Goal: Information Seeking & Learning: Learn about a topic

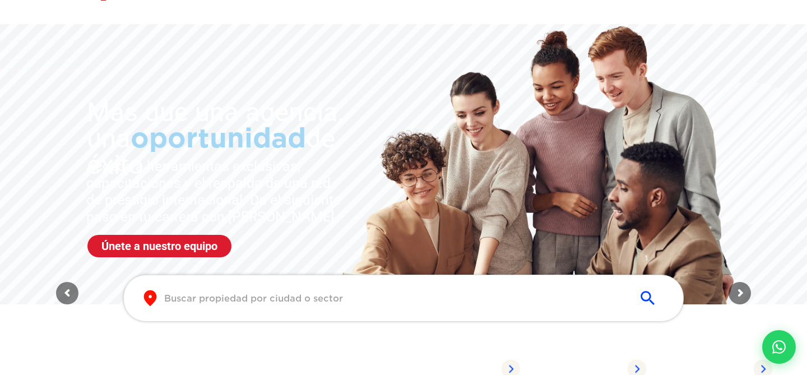
scroll to position [3, 0]
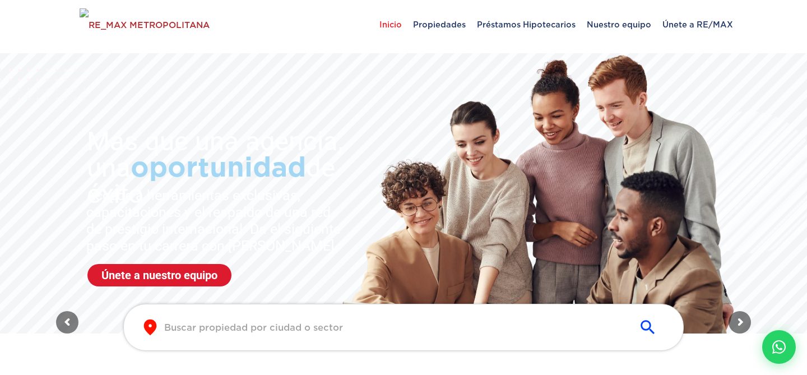
click at [68, 322] on div "​ ​" at bounding box center [404, 327] width 684 height 47
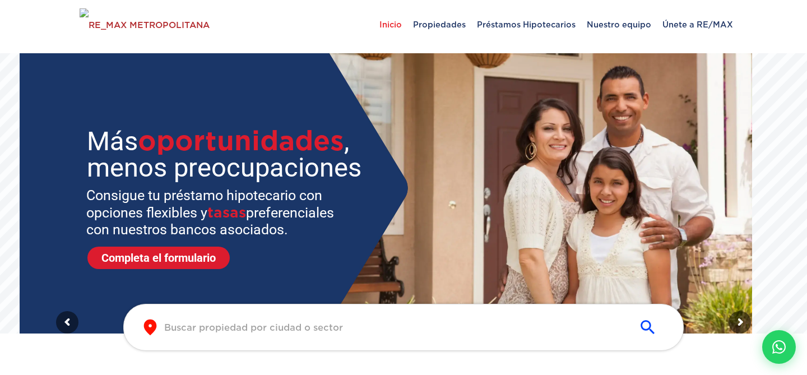
click at [719, 182] on sr7-img at bounding box center [520, 186] width 464 height 295
click at [737, 321] on div "​ ​" at bounding box center [404, 327] width 684 height 47
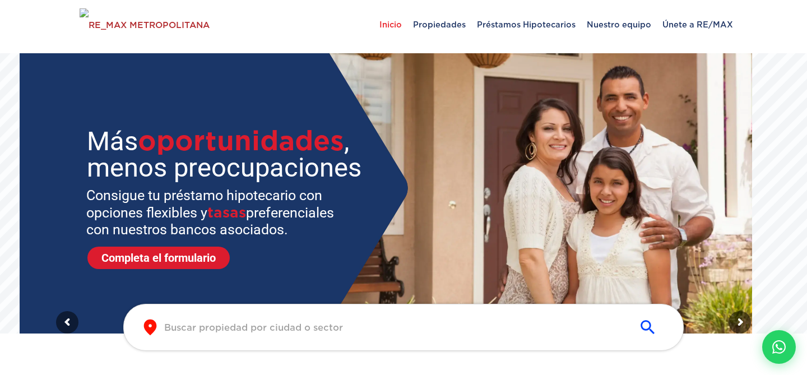
click at [737, 321] on div "​ ​" at bounding box center [404, 327] width 684 height 47
click at [729, 307] on div at bounding box center [729, 307] width 0 height 0
click at [737, 321] on div "​ ​" at bounding box center [404, 327] width 684 height 47
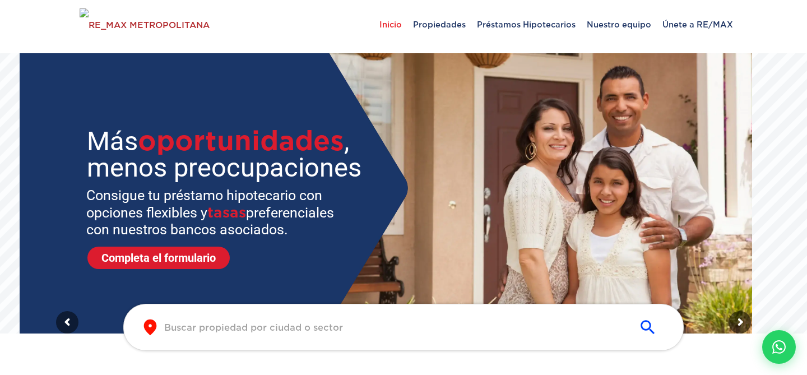
click at [737, 321] on div "​ ​" at bounding box center [404, 327] width 684 height 47
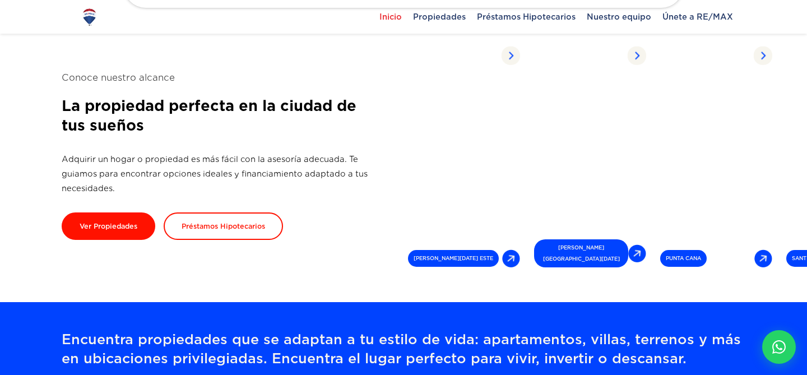
scroll to position [308, 0]
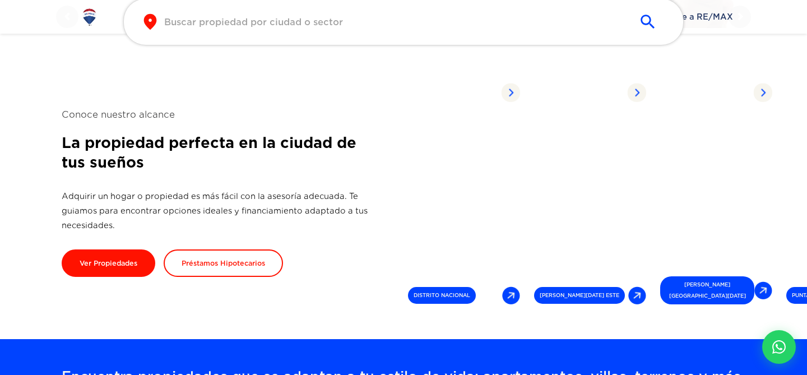
click at [327, 178] on div "Conoce nuestro alcance La propiedad perfecta en la ciudad de tus sueños Adquiri…" at bounding box center [233, 192] width 342 height 169
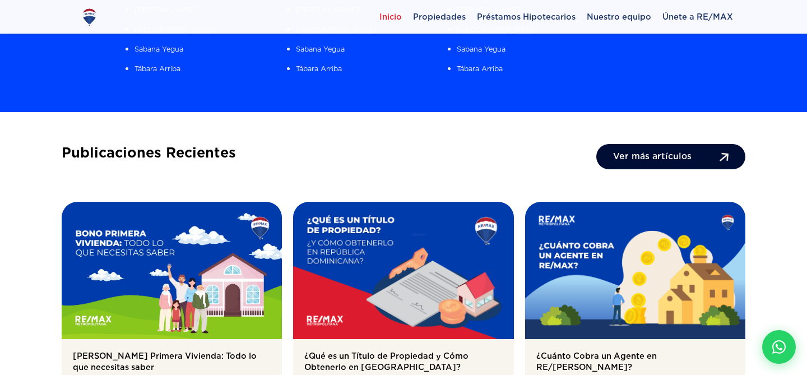
scroll to position [1552, 0]
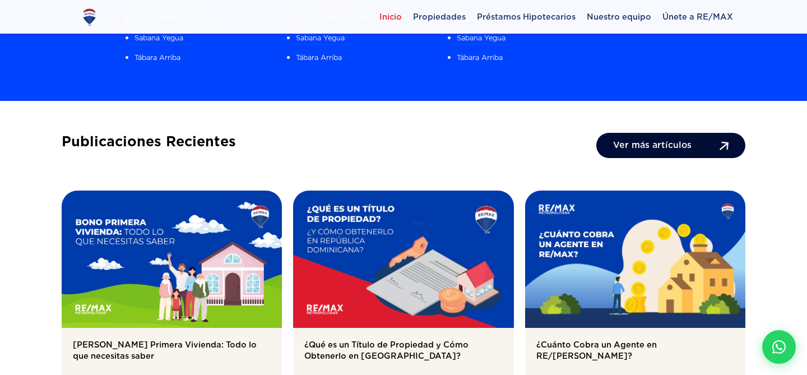
click at [635, 133] on link "Ver más artículos" at bounding box center [670, 145] width 149 height 25
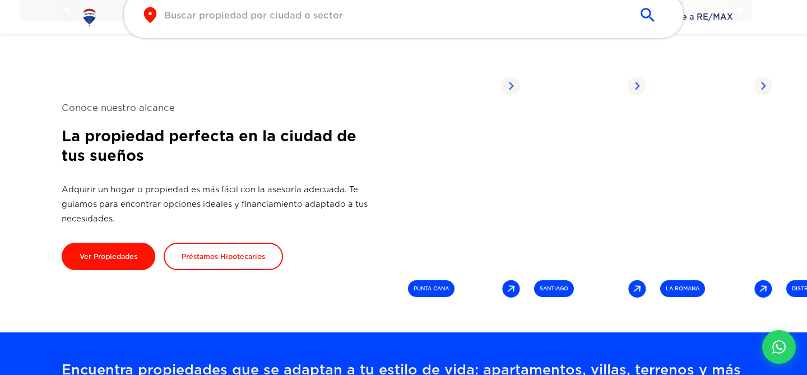
scroll to position [316, 0]
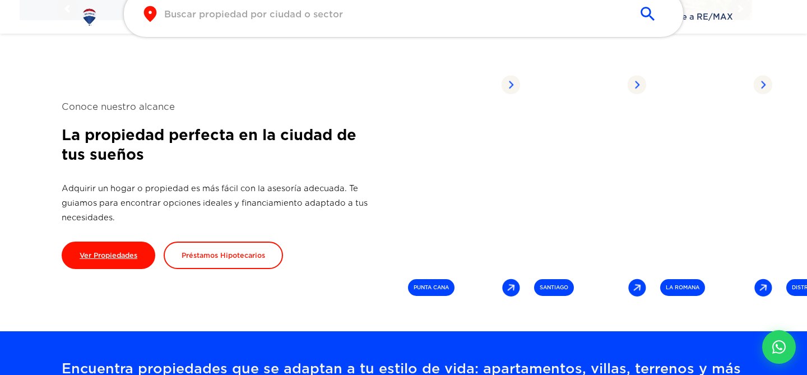
click at [94, 251] on link "Ver Propiedades" at bounding box center [109, 255] width 94 height 27
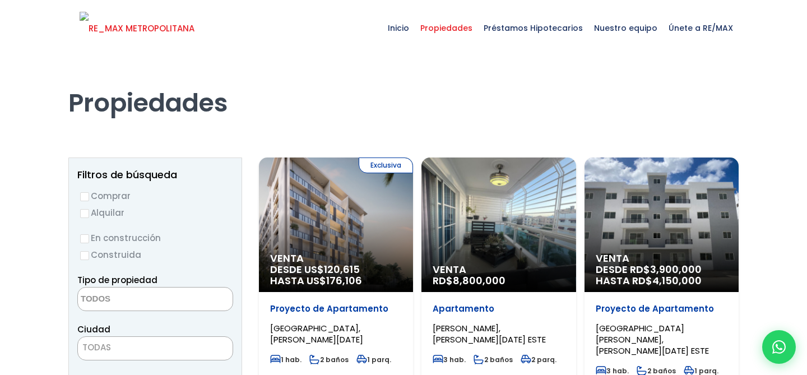
click at [140, 41] on img at bounding box center [137, 29] width 115 height 34
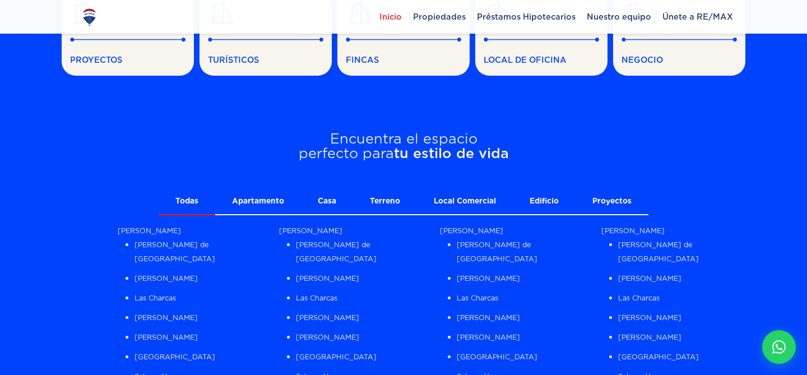
scroll to position [866, 0]
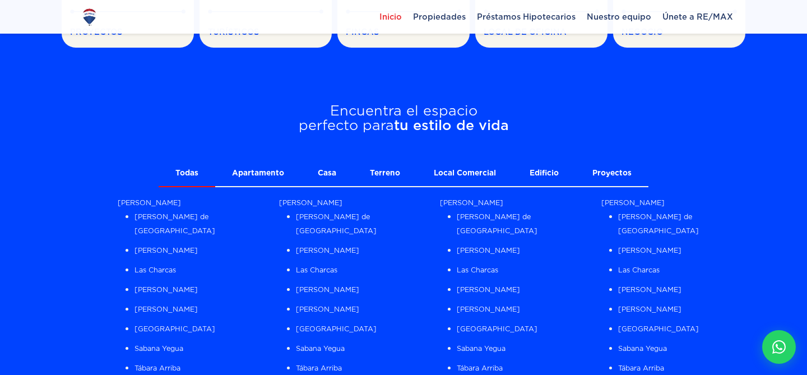
click at [279, 180] on link "Apartamento" at bounding box center [258, 173] width 86 height 25
click at [355, 170] on link "Terreno" at bounding box center [385, 173] width 64 height 25
click at [443, 169] on link "Local Comercial" at bounding box center [465, 173] width 96 height 25
click at [534, 173] on link "Edificio" at bounding box center [544, 173] width 63 height 25
click at [594, 170] on link "Proyectos" at bounding box center [612, 173] width 73 height 25
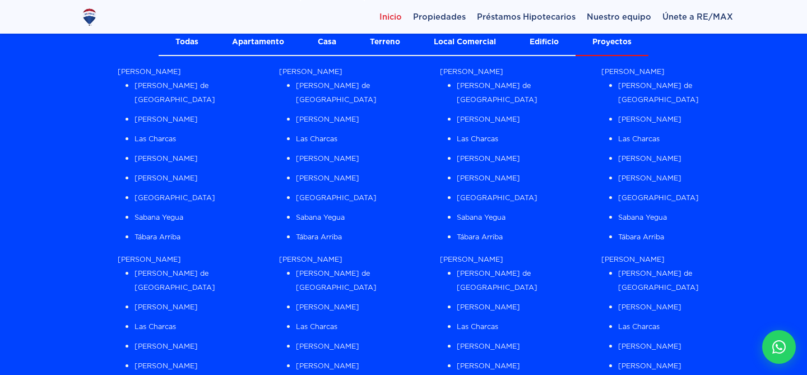
scroll to position [1023, 0]
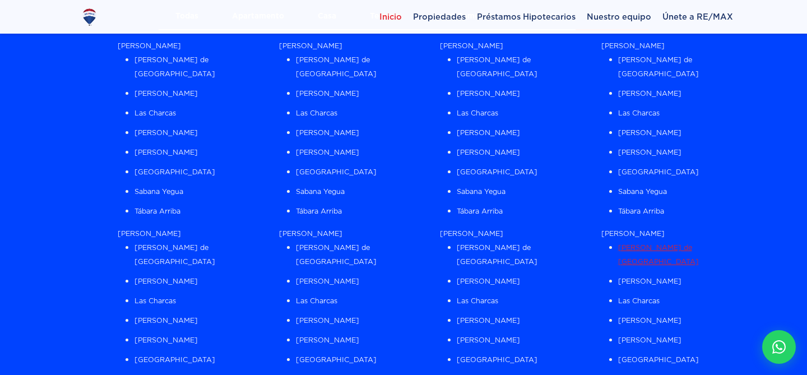
click at [623, 243] on link "Azua de Compostela" at bounding box center [658, 254] width 81 height 22
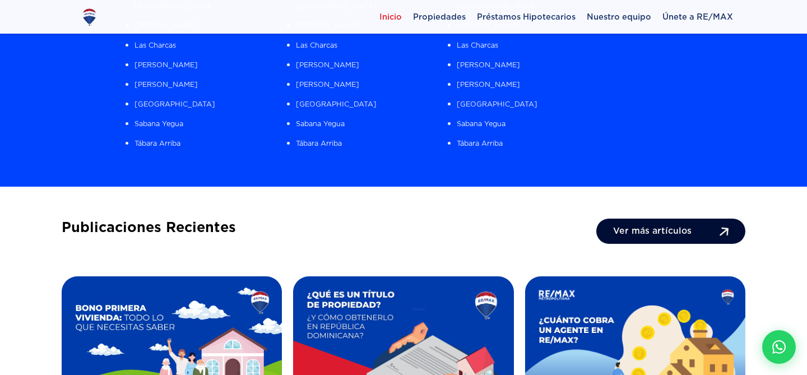
scroll to position [1539, 0]
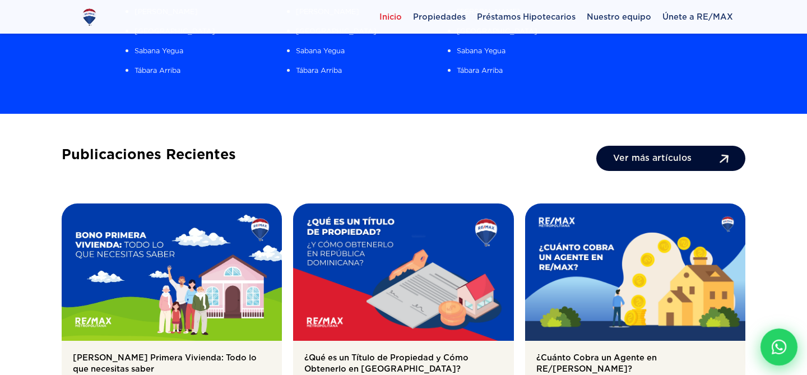
click at [784, 348] on icon at bounding box center [779, 347] width 15 height 15
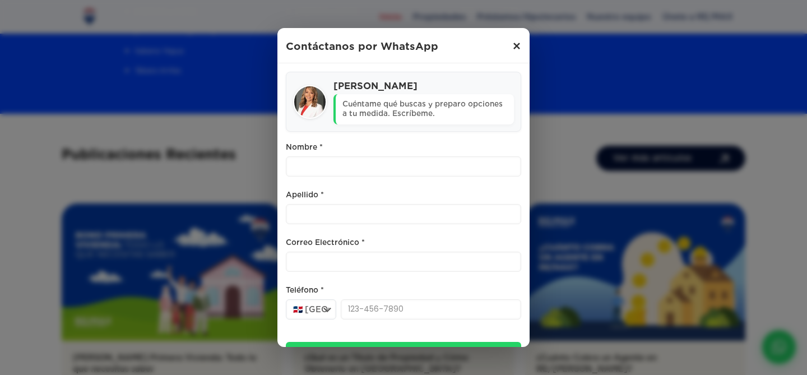
click at [517, 45] on span "×" at bounding box center [516, 46] width 9 height 13
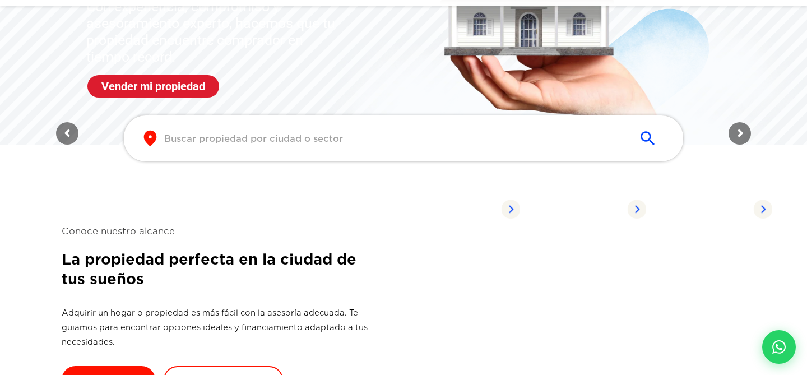
scroll to position [277, 0]
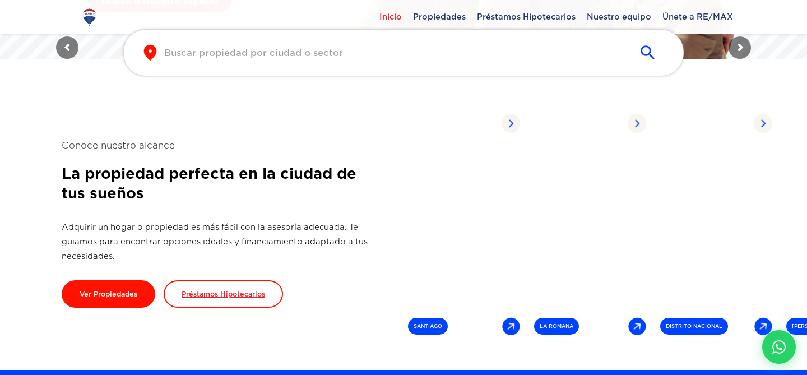
click at [208, 298] on link "Préstamos Hipotecarios" at bounding box center [223, 293] width 119 height 27
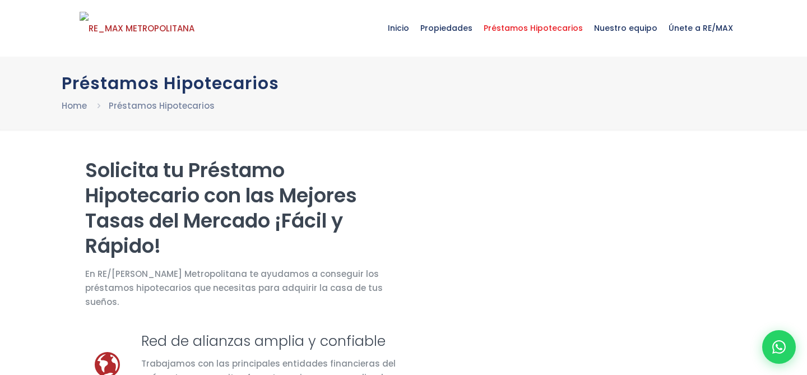
select select "DO"
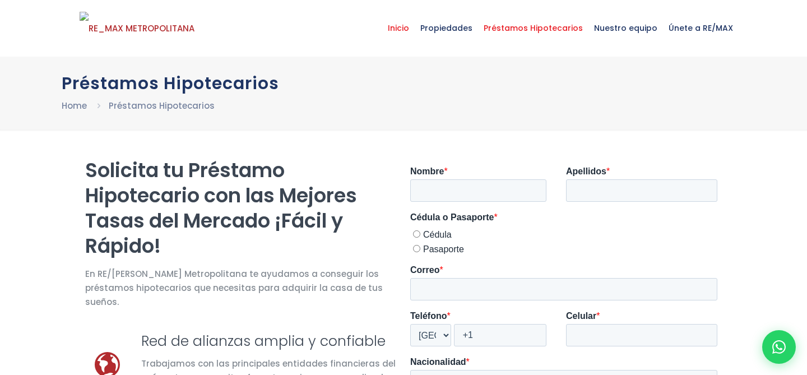
click at [402, 22] on span "Inicio" at bounding box center [398, 28] width 33 height 34
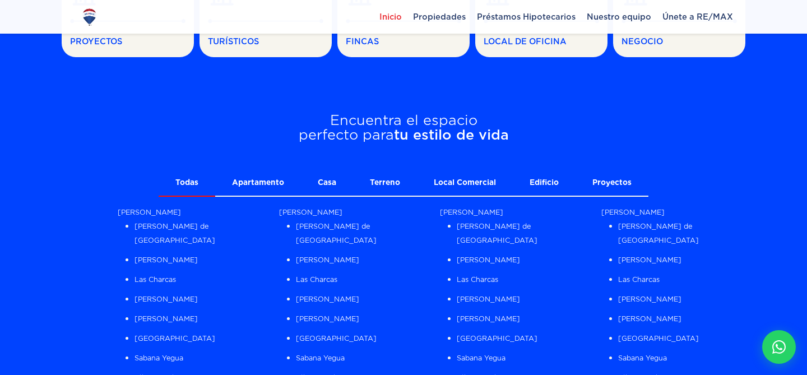
scroll to position [869, 0]
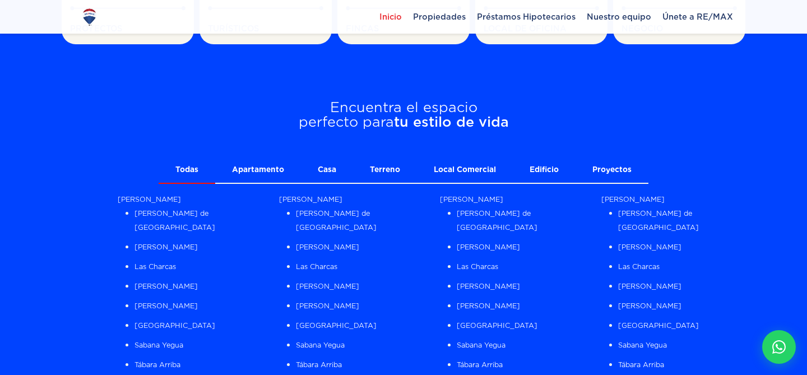
click at [380, 168] on link "Terreno" at bounding box center [385, 170] width 64 height 25
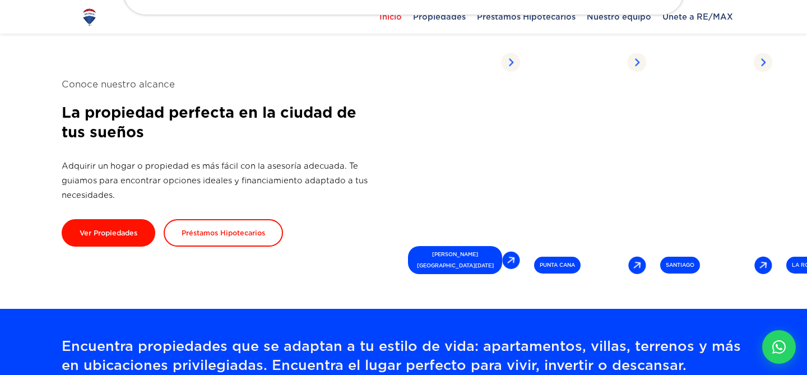
scroll to position [335, 0]
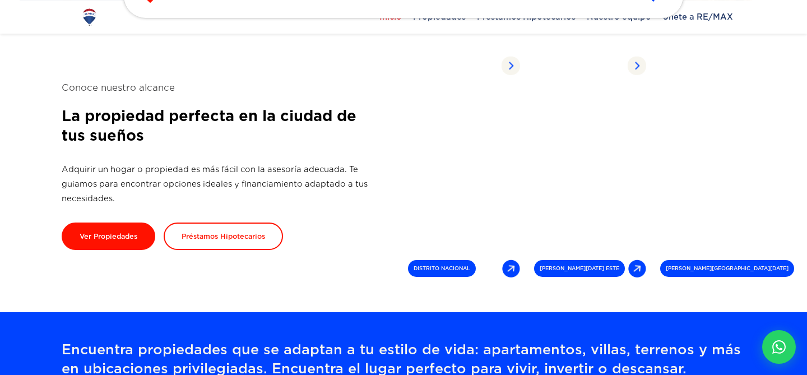
click at [788, 130] on link "Propiedades listadas SANTO DOMINGO NORTE" at bounding box center [758, 166] width 205 height 238
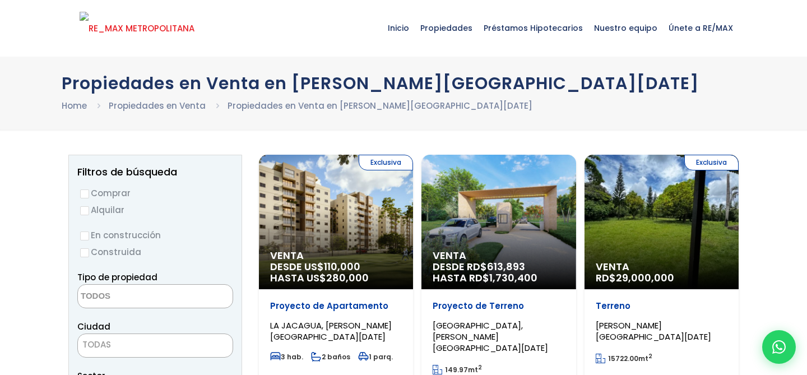
click at [131, 34] on img at bounding box center [137, 29] width 115 height 34
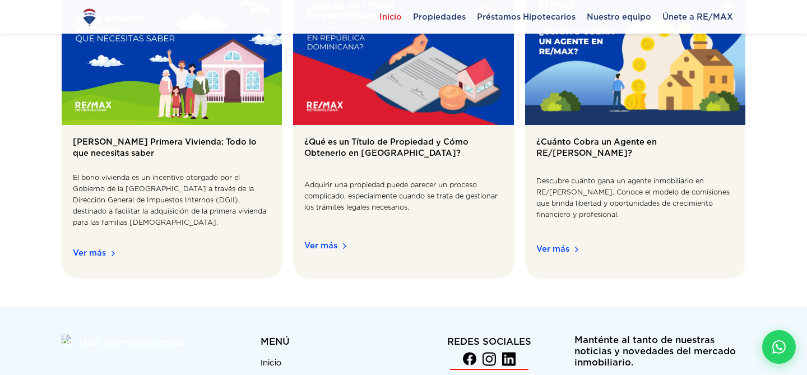
scroll to position [1757, 0]
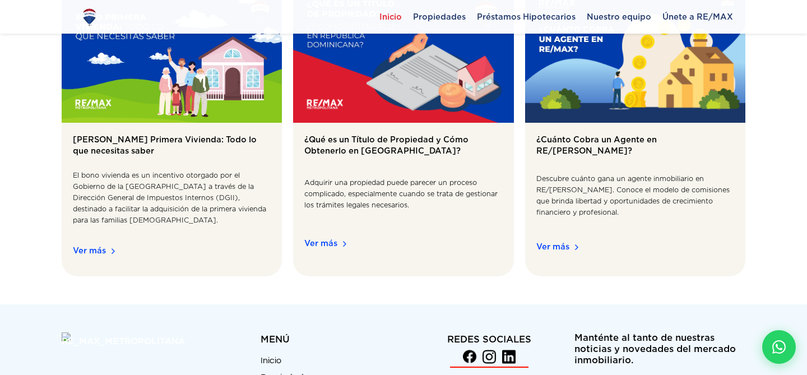
click at [334, 237] on span "Ver más" at bounding box center [403, 251] width 198 height 29
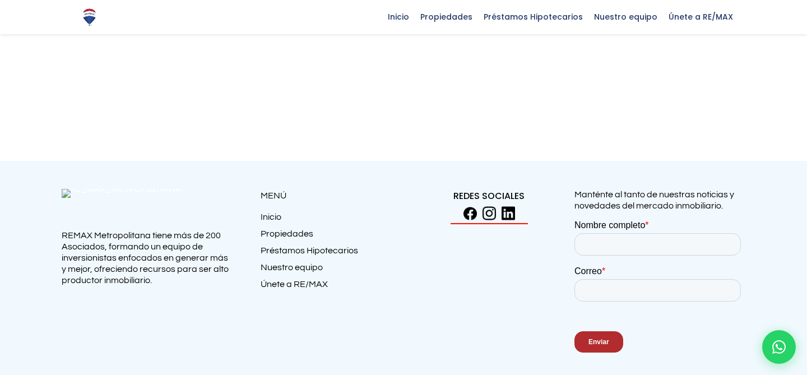
scroll to position [1675, 0]
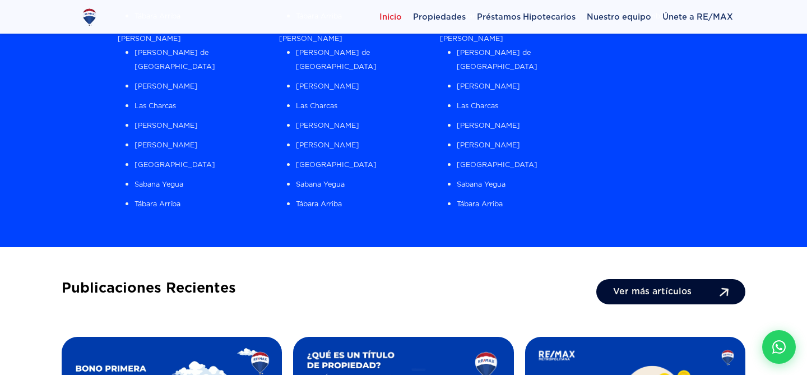
scroll to position [868, 0]
